Goal: Task Accomplishment & Management: Manage account settings

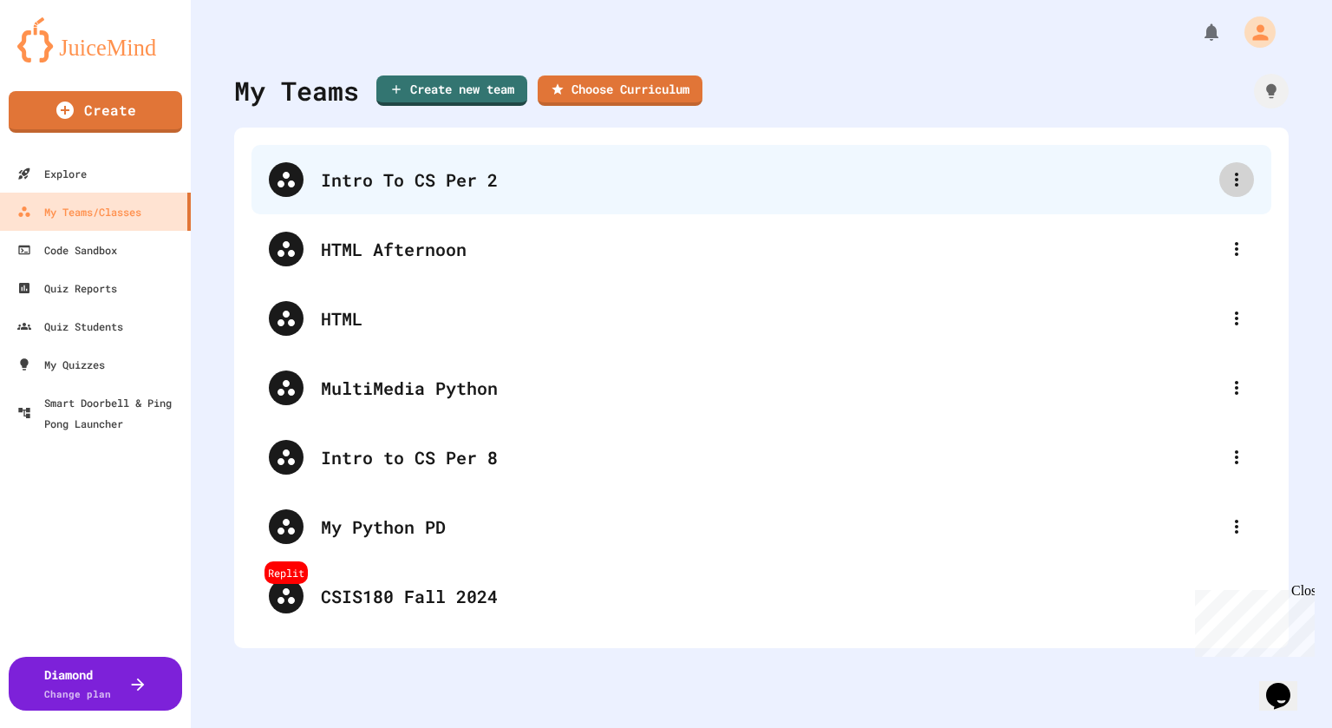
click at [1239, 175] on icon at bounding box center [1236, 179] width 21 height 21
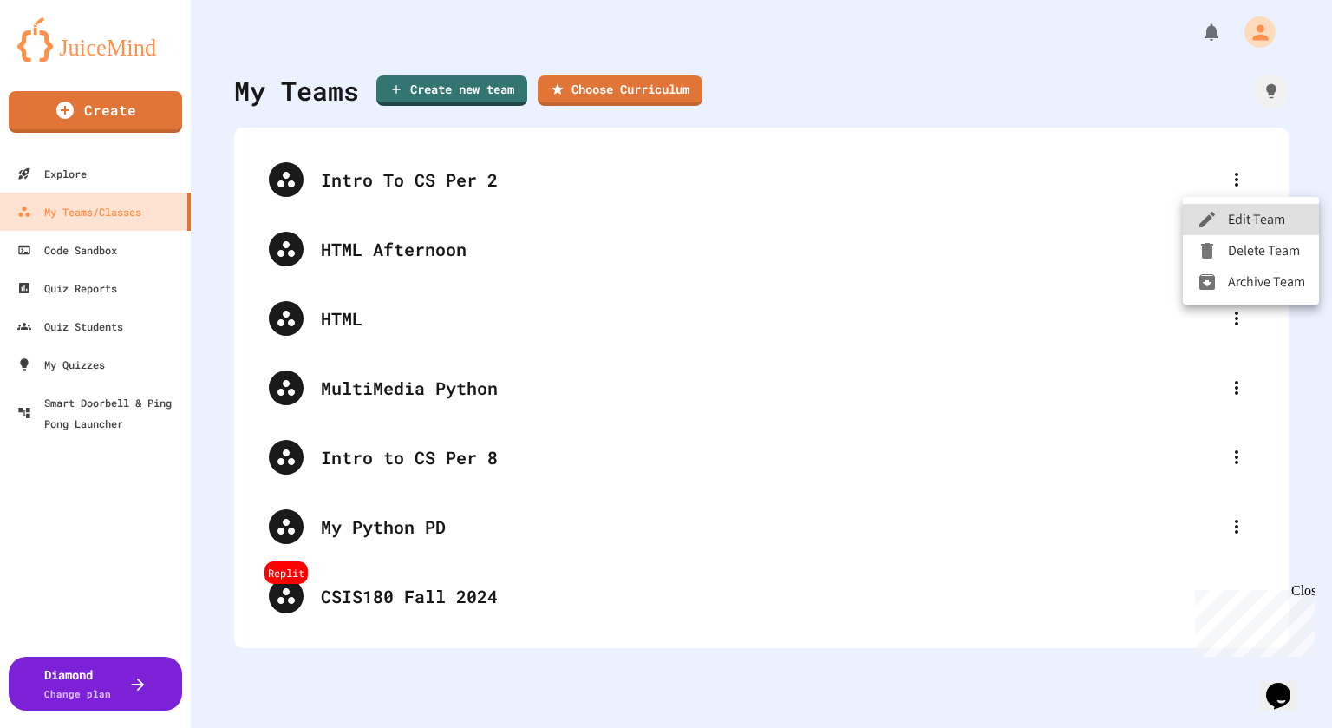
click at [1085, 175] on div at bounding box center [666, 364] width 1332 height 728
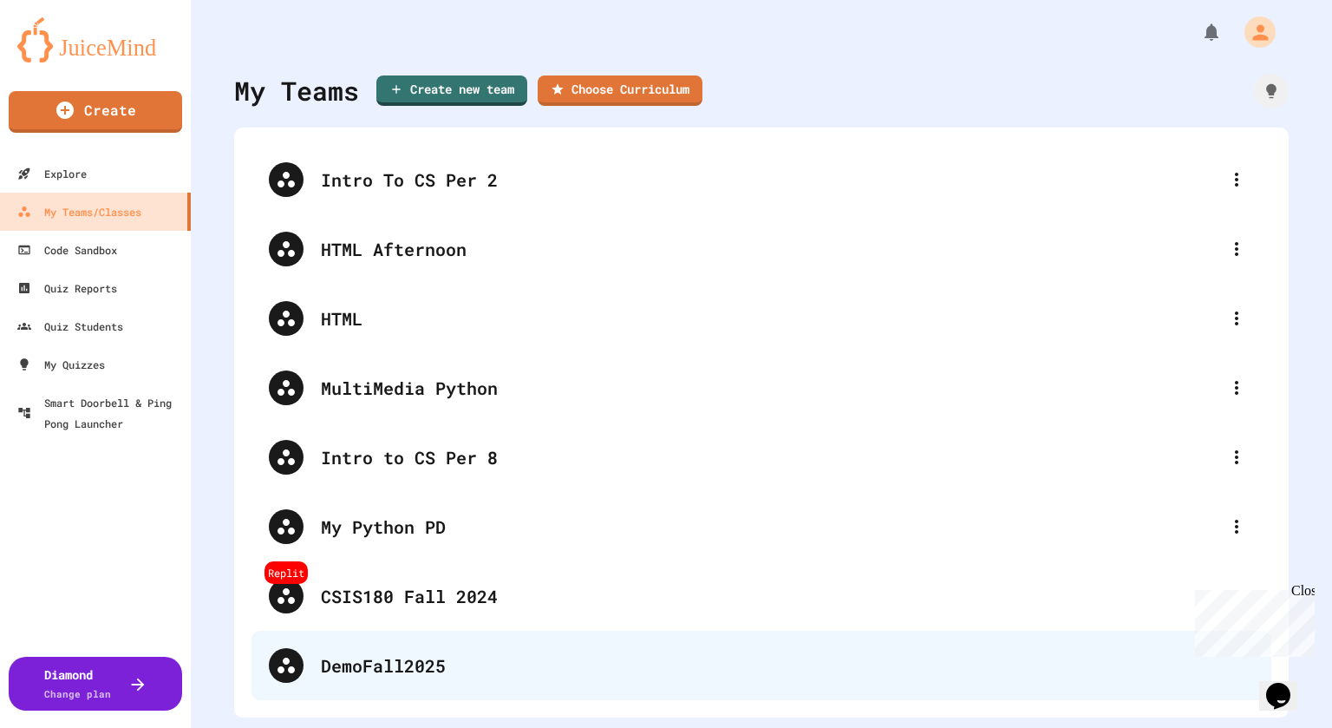
click at [417, 657] on div "DemoFall2025" at bounding box center [787, 665] width 933 height 26
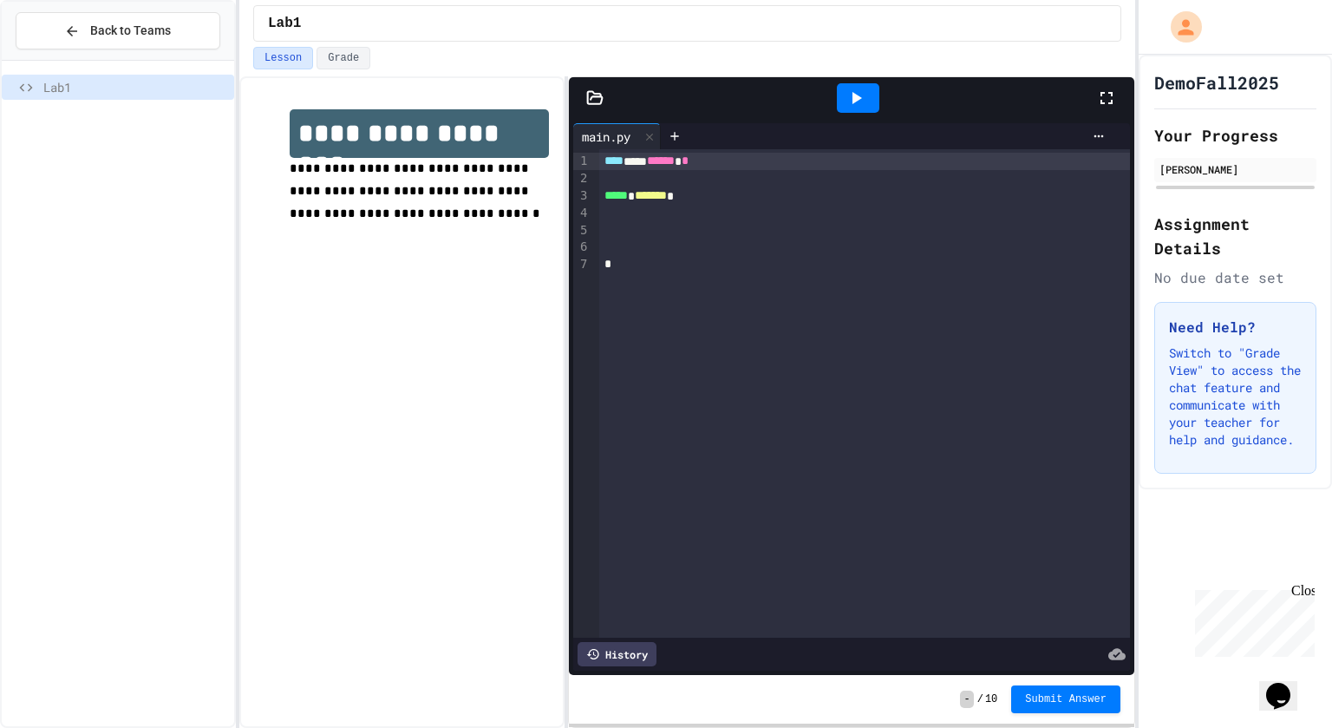
click at [705, 246] on div at bounding box center [864, 247] width 531 height 17
click at [643, 219] on div at bounding box center [864, 213] width 531 height 17
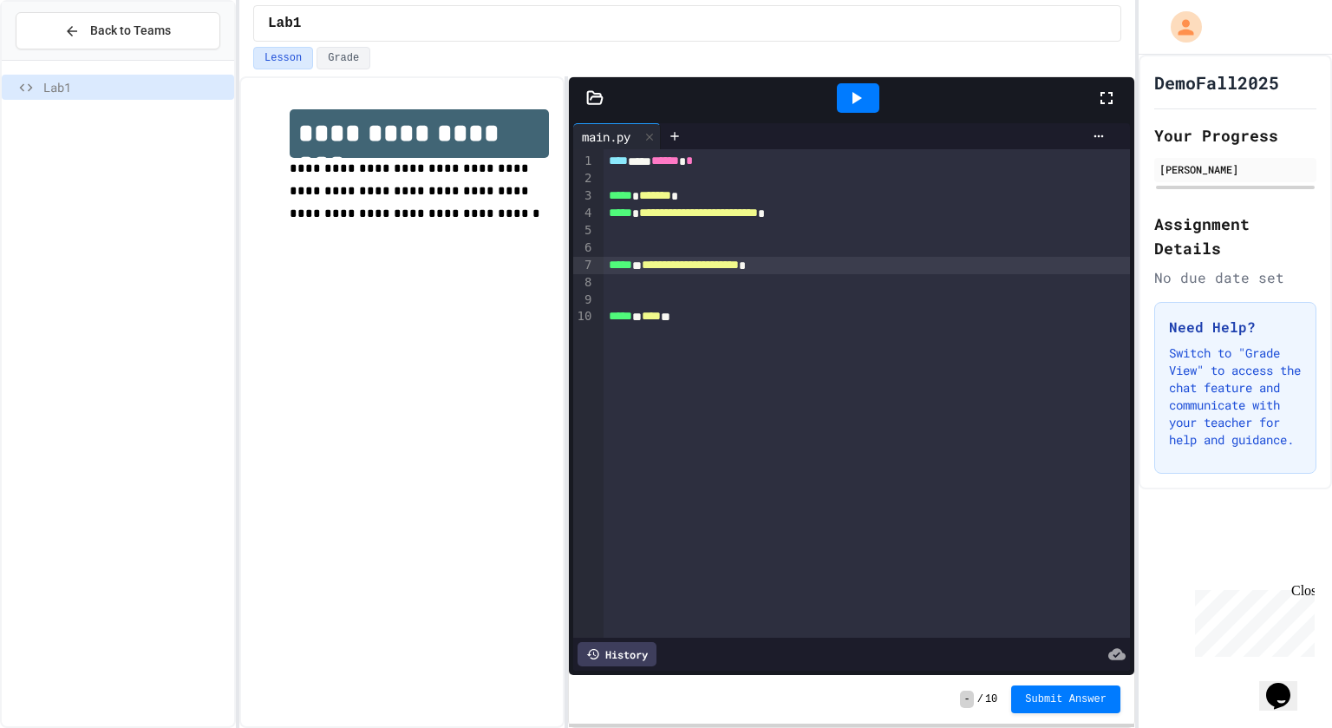
click at [861, 100] on icon at bounding box center [856, 98] width 21 height 21
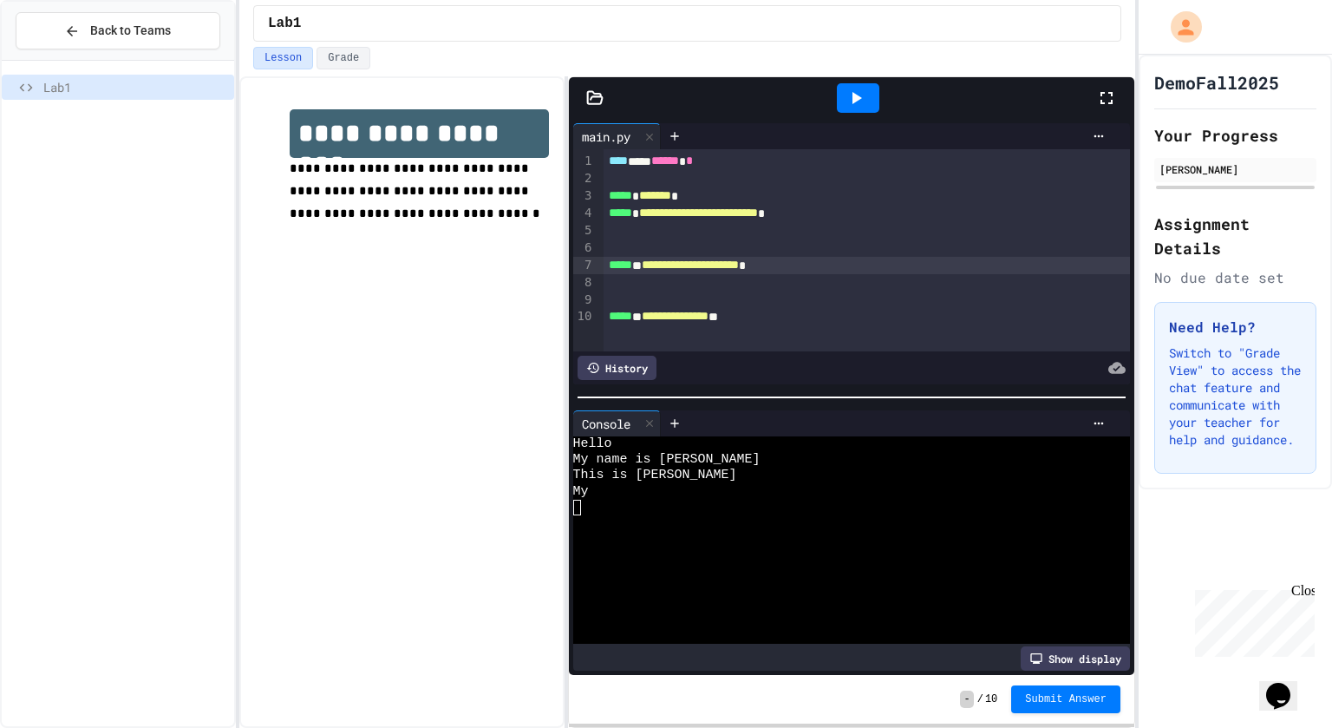
click at [739, 258] on span "**********" at bounding box center [690, 264] width 97 height 12
click at [846, 100] on icon at bounding box center [856, 98] width 21 height 21
click at [71, 29] on icon at bounding box center [72, 31] width 10 height 10
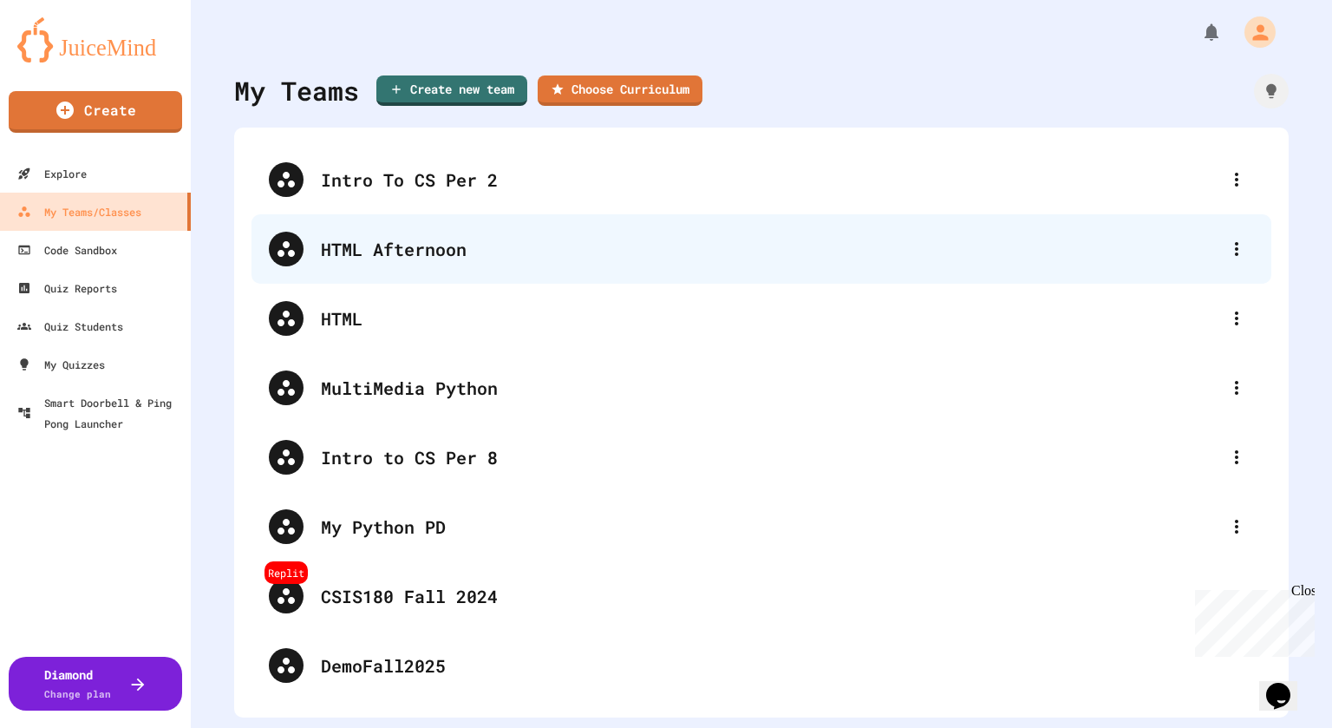
click at [458, 257] on div "HTML Afternoon" at bounding box center [770, 249] width 899 height 26
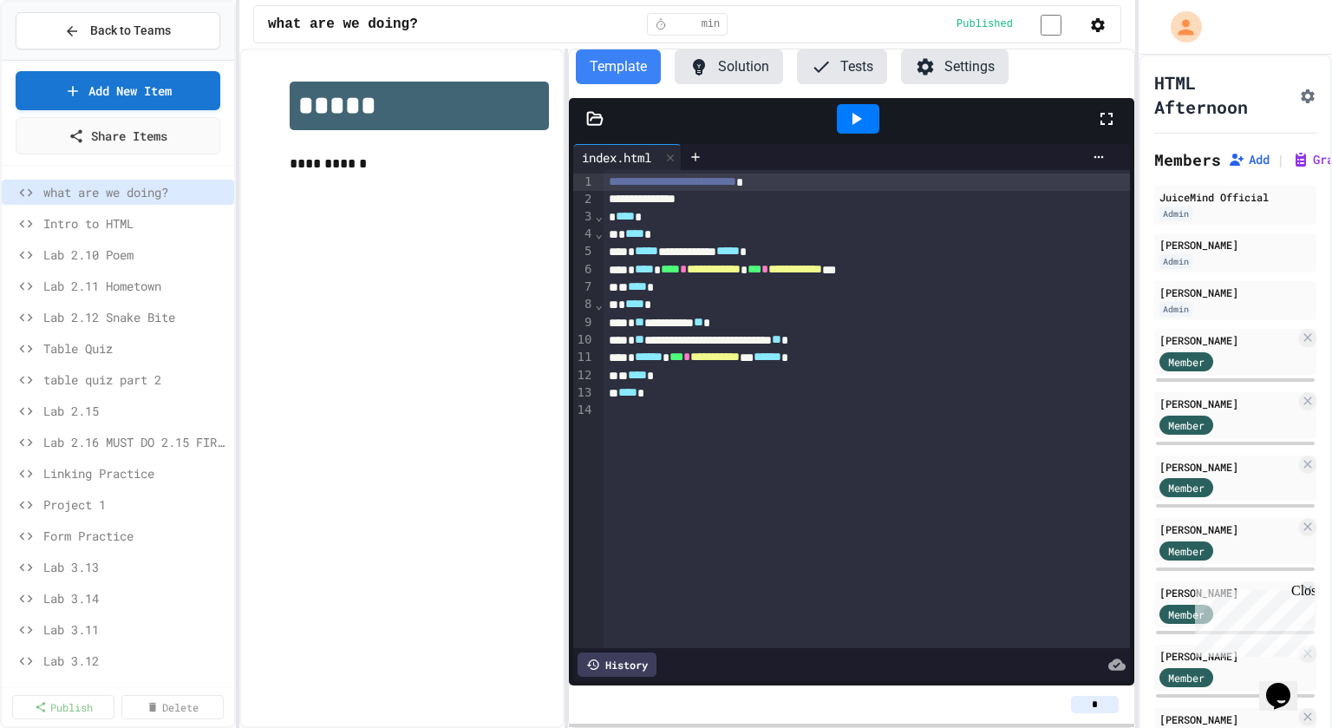
click at [976, 72] on button "Settings" at bounding box center [955, 66] width 108 height 35
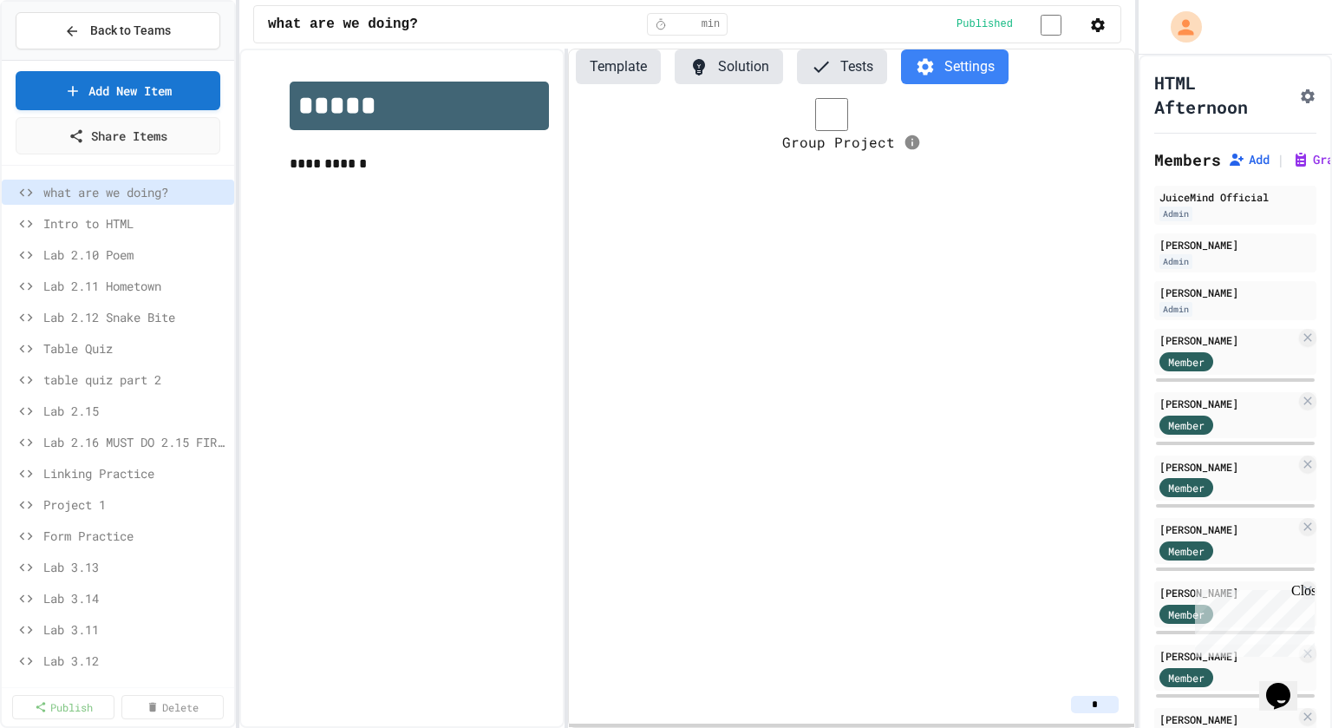
click at [1094, 25] on icon "button" at bounding box center [1097, 24] width 17 height 17
click at [1068, 180] on div at bounding box center [666, 364] width 1332 height 728
click at [1303, 99] on icon "Assignment Settings" at bounding box center [1308, 96] width 14 height 14
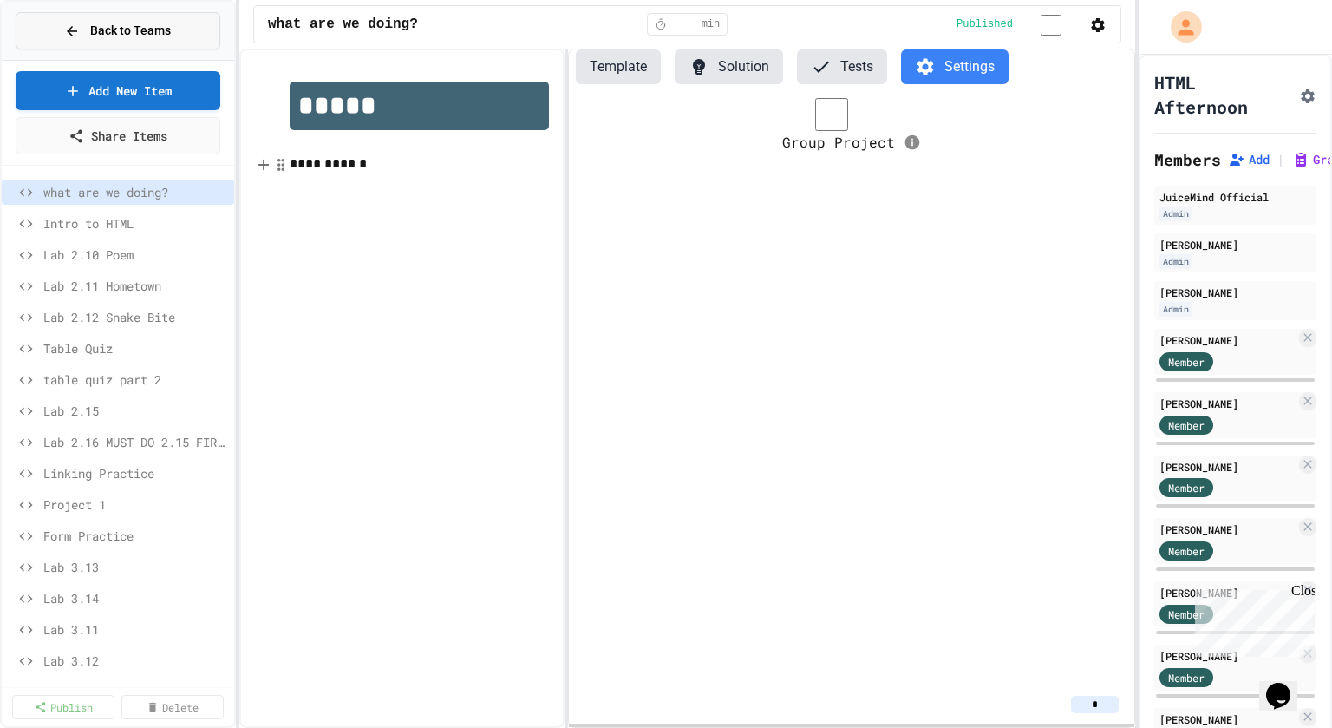
click at [66, 33] on icon at bounding box center [72, 31] width 16 height 16
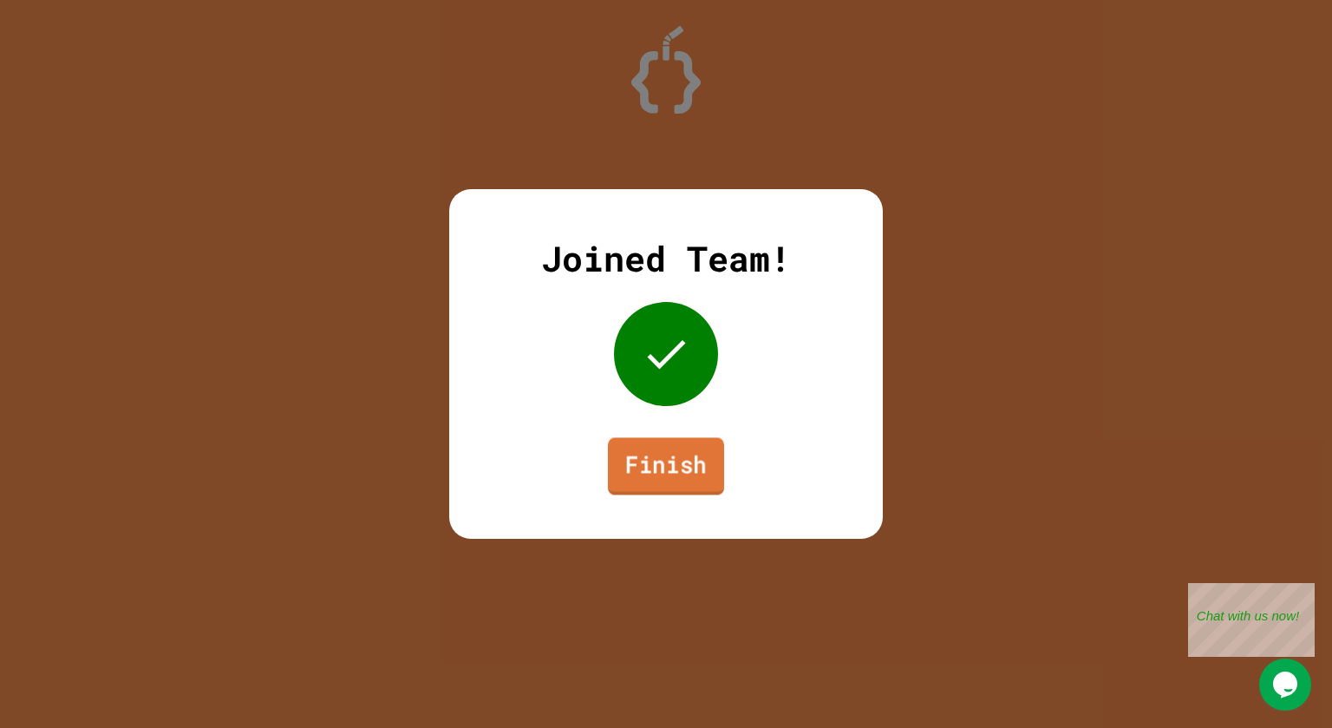
click at [667, 470] on link "Finish" at bounding box center [666, 465] width 116 height 57
